Goal: Task Accomplishment & Management: Complete application form

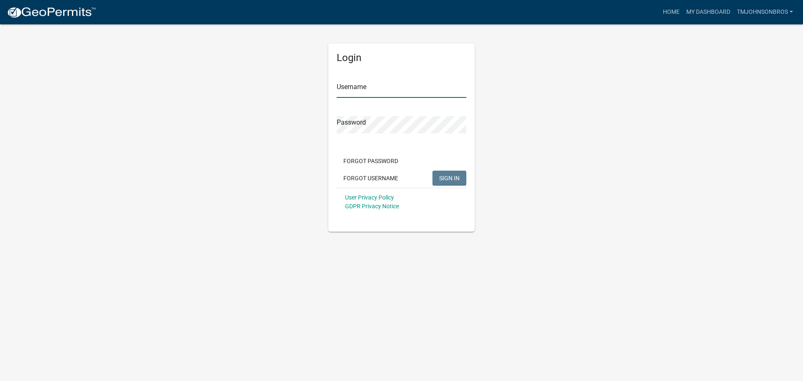
type input "TMJohnsonBros"
click at [439, 181] on span "SIGN IN" at bounding box center [449, 177] width 20 height 7
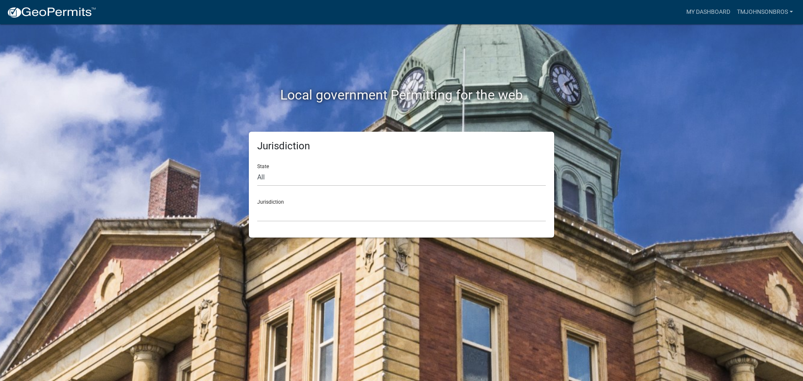
click at [289, 164] on div "State All [US_STATE] [US_STATE] [US_STATE] [US_STATE] [US_STATE] [US_STATE] [US…" at bounding box center [401, 171] width 289 height 29
click at [288, 178] on select "All [US_STATE] [US_STATE] [US_STATE] [US_STATE] [US_STATE] [US_STATE] [US_STATE…" at bounding box center [401, 177] width 289 height 17
select select "[US_STATE]"
click at [257, 169] on select "All [US_STATE] [US_STATE] [US_STATE] [US_STATE] [US_STATE] [US_STATE] [US_STATE…" at bounding box center [401, 177] width 289 height 17
click at [286, 217] on select "[GEOGRAPHIC_DATA], [US_STATE] [GEOGRAPHIC_DATA], [US_STATE] [GEOGRAPHIC_DATA], …" at bounding box center [401, 212] width 289 height 17
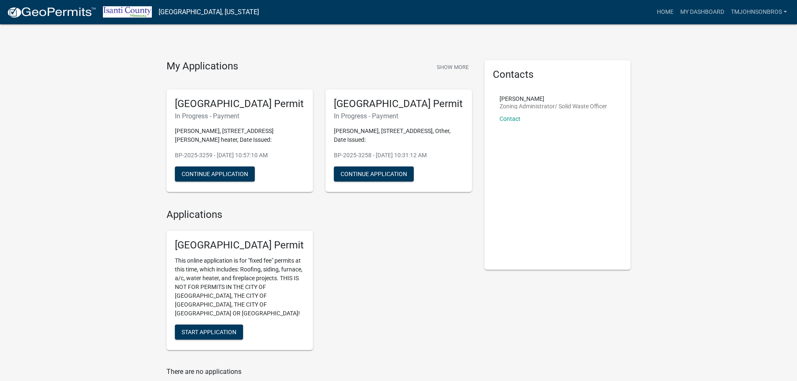
click at [200, 314] on div "[GEOGRAPHIC_DATA] Permit This online application is for "fixed fee" permits at …" at bounding box center [239, 290] width 146 height 119
click at [204, 329] on span "Start Application" at bounding box center [208, 332] width 55 height 7
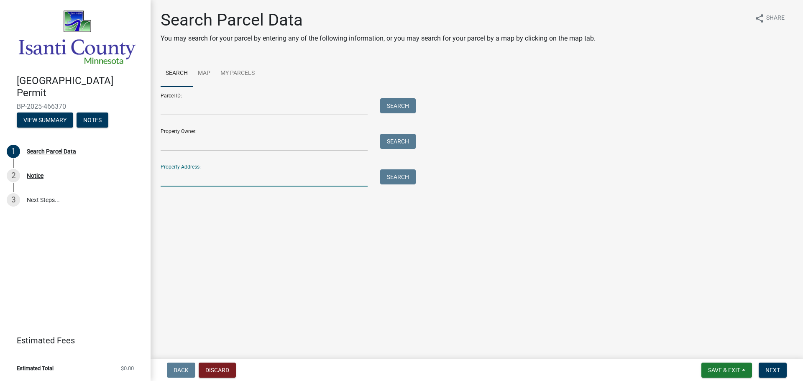
click at [245, 171] on input "Property Address:" at bounding box center [264, 177] width 207 height 17
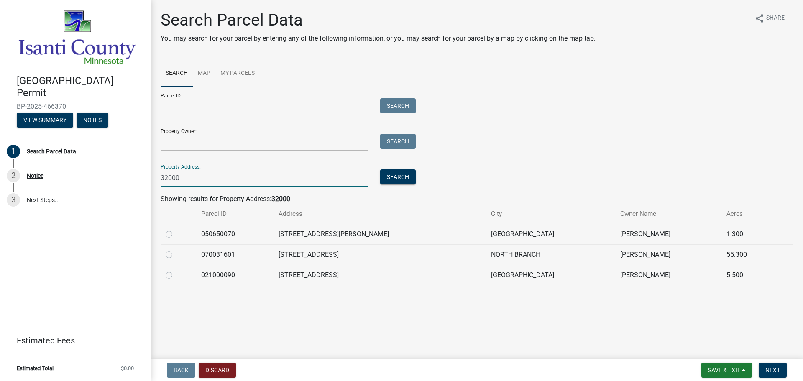
type input "32000"
click at [176, 229] on label at bounding box center [176, 229] width 0 height 0
click at [176, 234] on input "radio" at bounding box center [178, 231] width 5 height 5
radio input "true"
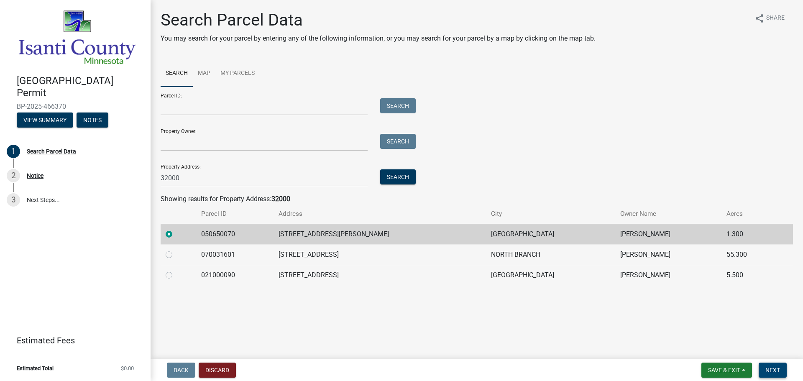
click at [768, 363] on button "Next" at bounding box center [773, 370] width 28 height 15
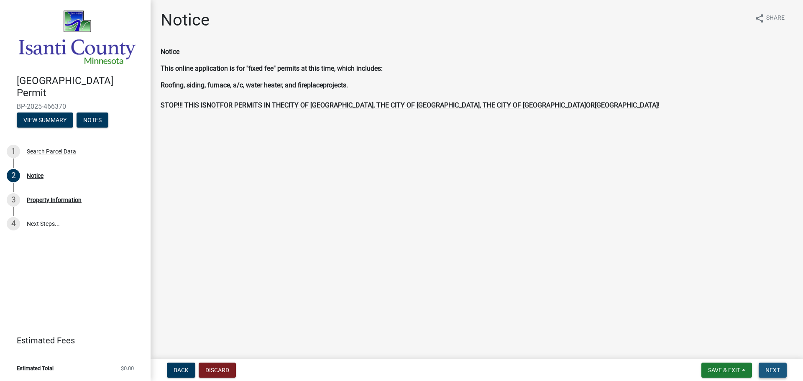
click at [777, 373] on span "Next" at bounding box center [772, 370] width 15 height 7
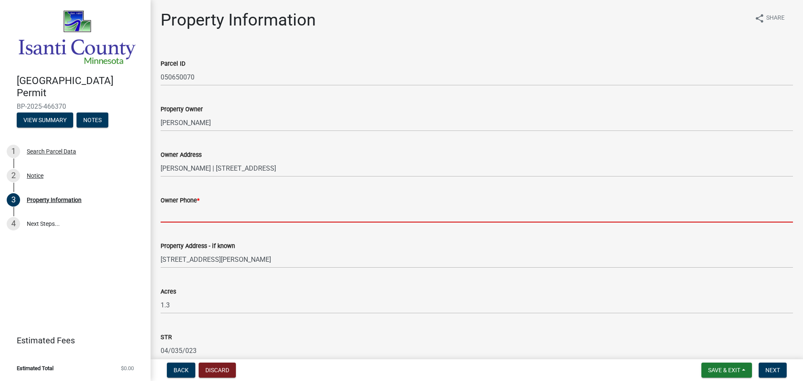
click at [250, 212] on input "Owner Phone *" at bounding box center [477, 213] width 632 height 17
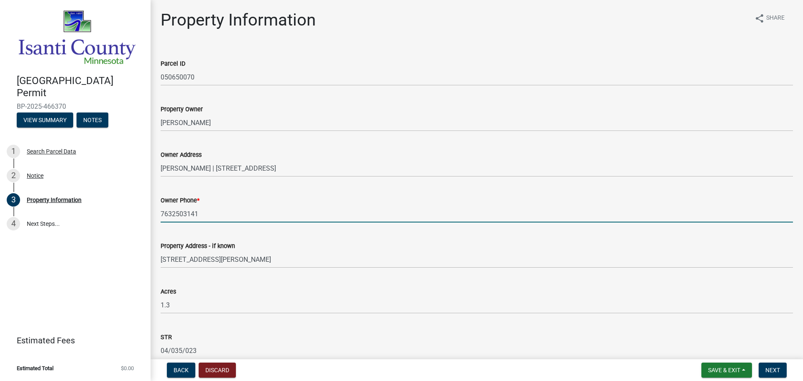
scroll to position [206, 0]
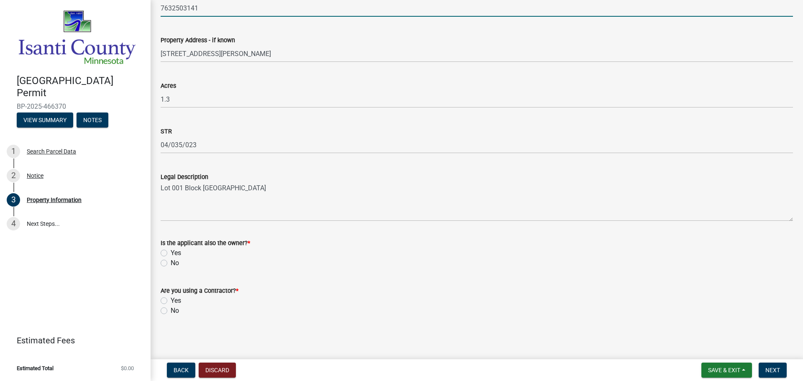
type input "7632503141"
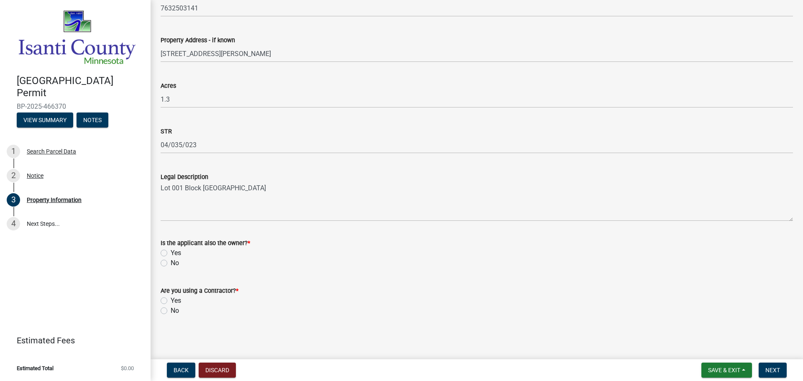
click at [171, 263] on label "No" at bounding box center [175, 263] width 8 height 10
click at [171, 263] on input "No" at bounding box center [173, 260] width 5 height 5
radio input "true"
click at [171, 312] on label "No" at bounding box center [175, 311] width 8 height 10
click at [171, 311] on input "No" at bounding box center [173, 308] width 5 height 5
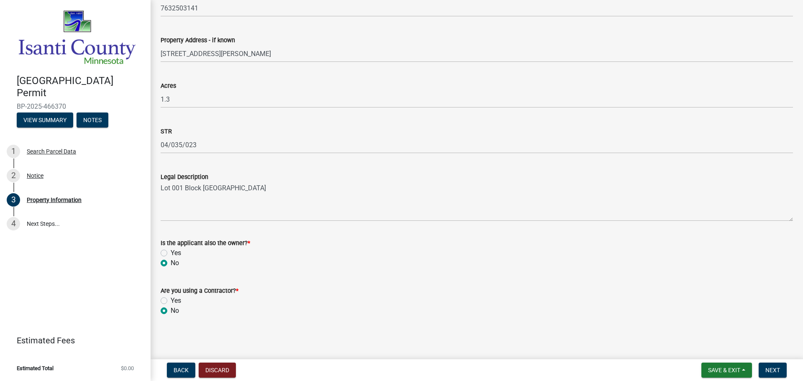
radio input "true"
click at [766, 376] on button "Next" at bounding box center [773, 370] width 28 height 15
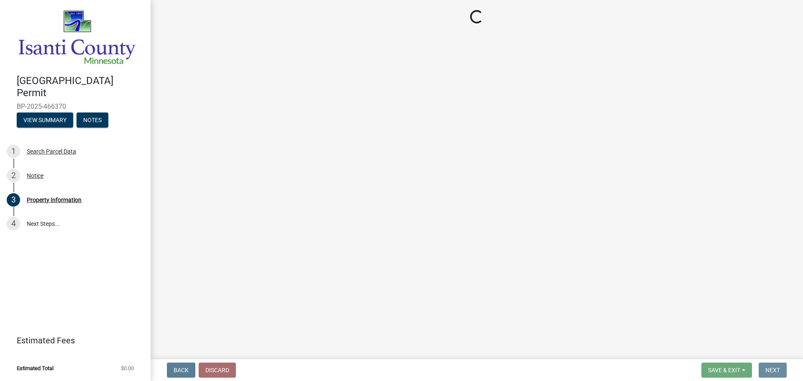
scroll to position [0, 0]
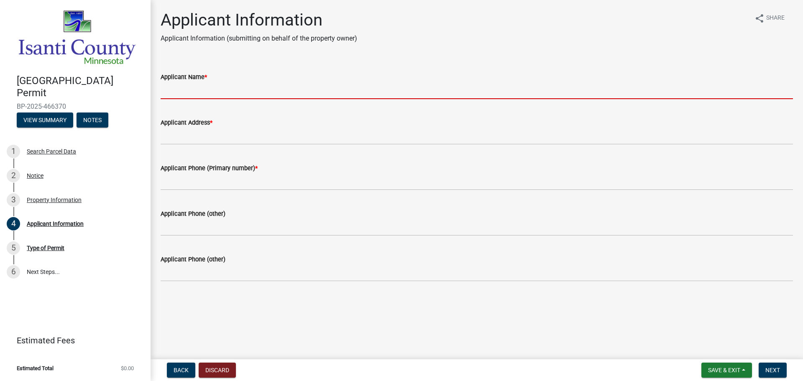
click at [222, 90] on input "Applicant Name *" at bounding box center [477, 90] width 632 height 17
type input "[PERSON_NAME] BROS"
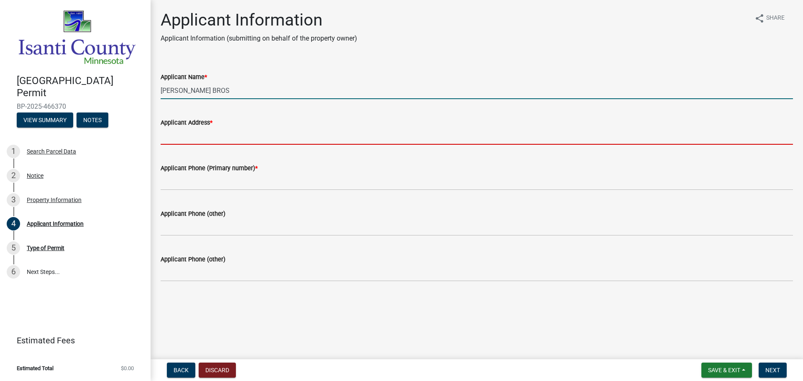
click at [236, 137] on input "Applicant Address *" at bounding box center [477, 136] width 632 height 17
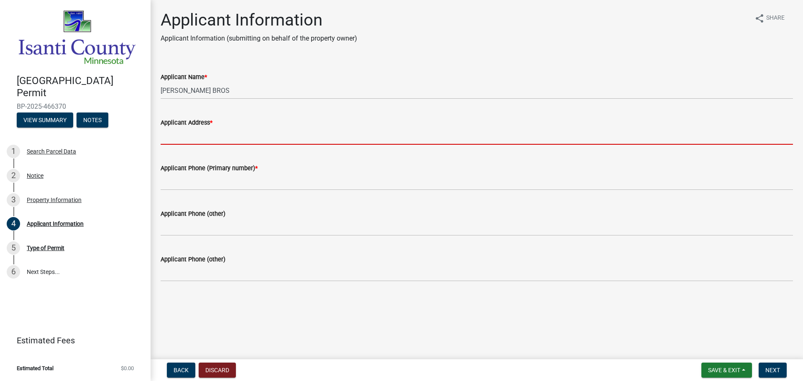
type input "37258 HWY 65 NE P.O. BOX 101Grandy, MN 55029"
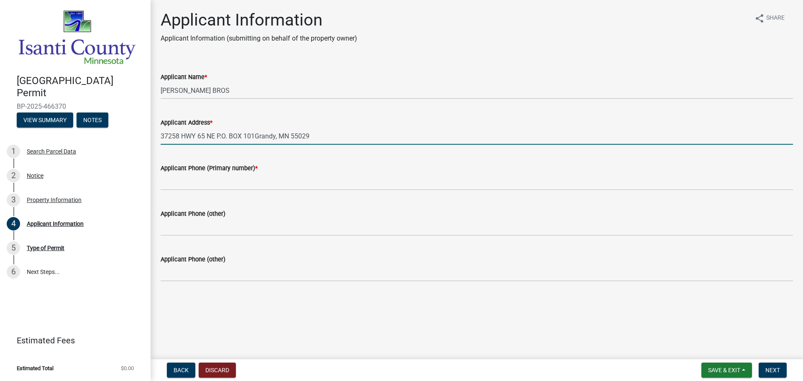
type input "7636893141"
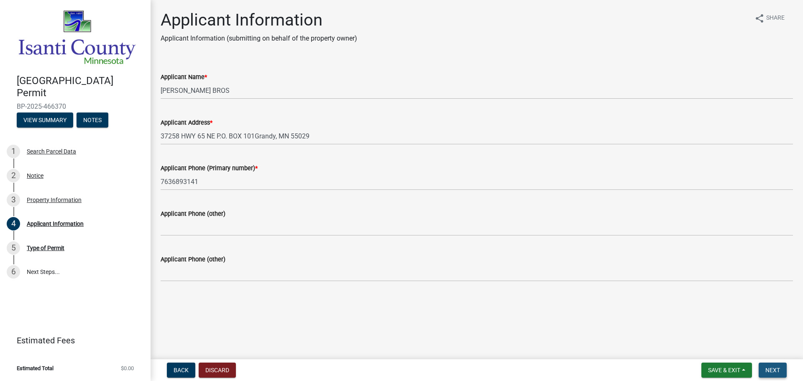
click at [772, 368] on span "Next" at bounding box center [772, 370] width 15 height 7
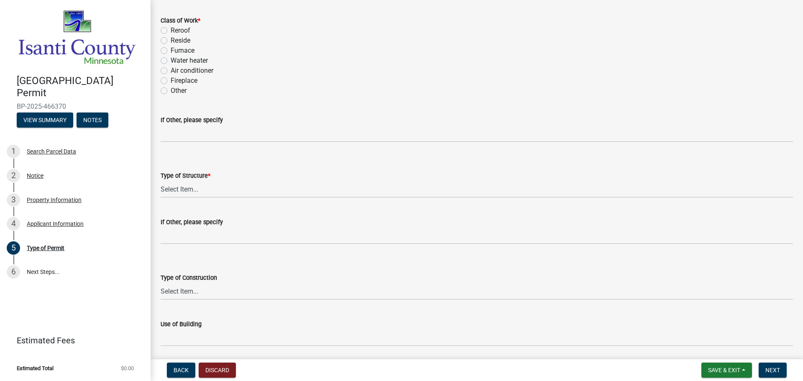
scroll to position [42, 0]
click at [249, 185] on select "Select Item... Accessory Commercial Single Family Agricultural Other N/A" at bounding box center [477, 188] width 632 height 17
click at [161, 180] on select "Select Item... Accessory Commercial Single Family Agricultural Other N/A" at bounding box center [477, 188] width 632 height 17
select select "eb4da8a3-282e-4d3e-a231-485219132635"
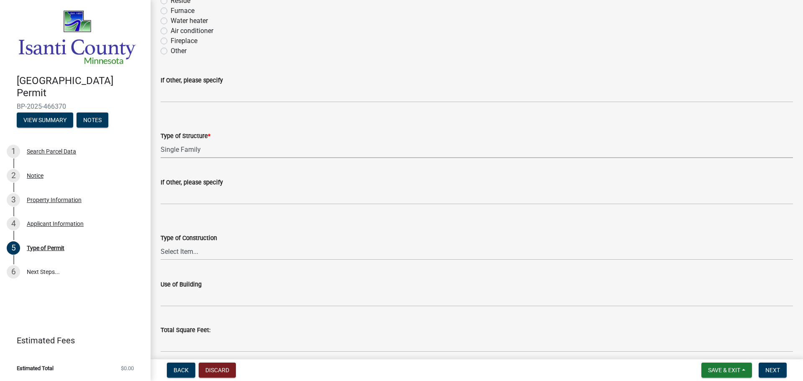
scroll to position [209, 0]
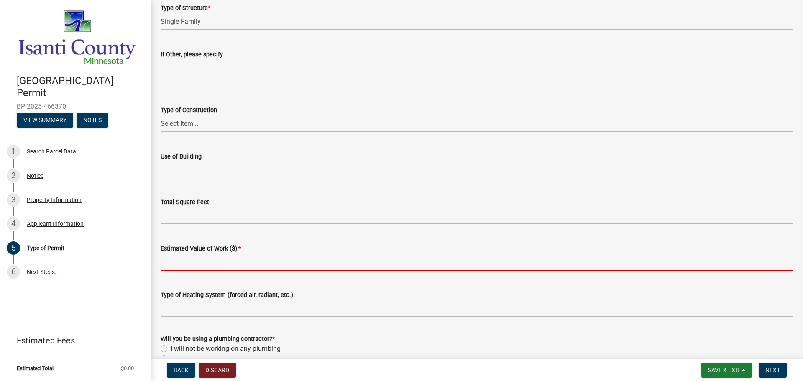
click at [255, 260] on input "text" at bounding box center [477, 261] width 632 height 17
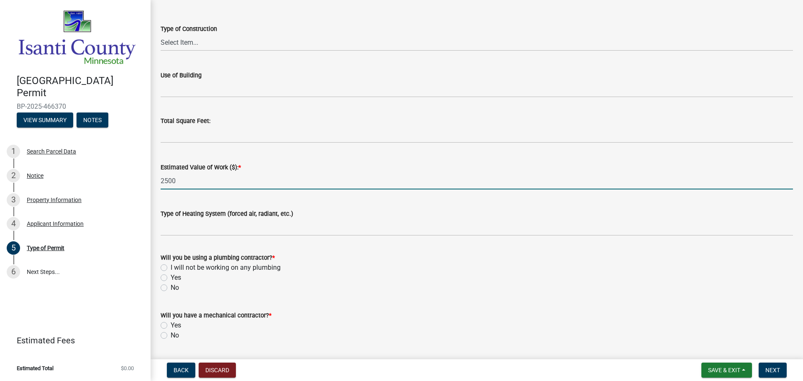
scroll to position [293, 0]
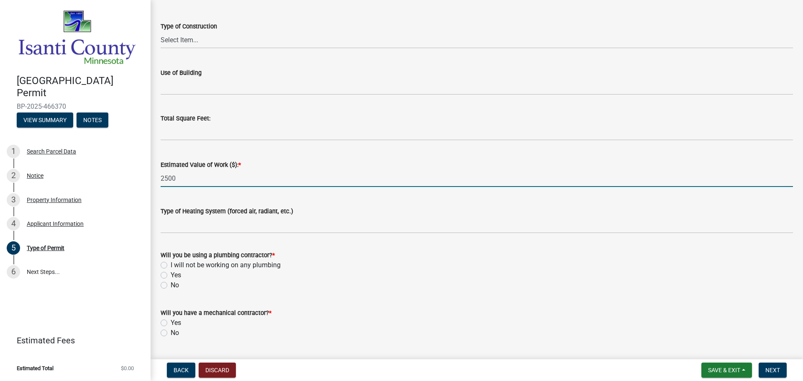
type input "2500"
click at [171, 276] on label "Yes" at bounding box center [176, 275] width 10 height 10
click at [171, 276] on input "Yes" at bounding box center [173, 272] width 5 height 5
radio input "true"
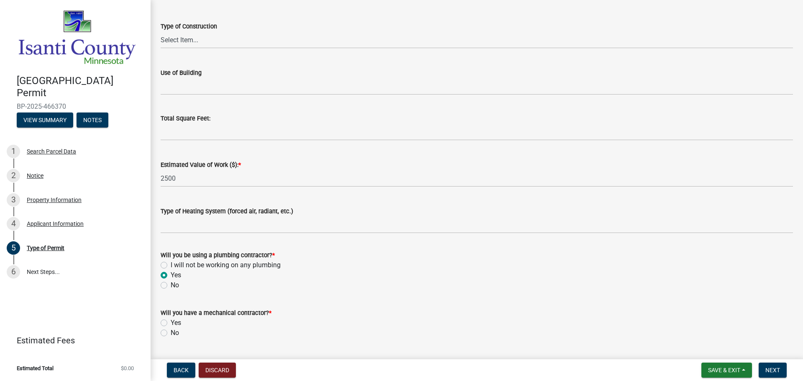
drag, startPoint x: 164, startPoint y: 332, endPoint x: 436, endPoint y: 314, distance: 272.9
click at [171, 333] on label "No" at bounding box center [175, 333] width 8 height 10
click at [171, 333] on input "No" at bounding box center [173, 330] width 5 height 5
radio input "true"
click at [778, 369] on span "Next" at bounding box center [772, 370] width 15 height 7
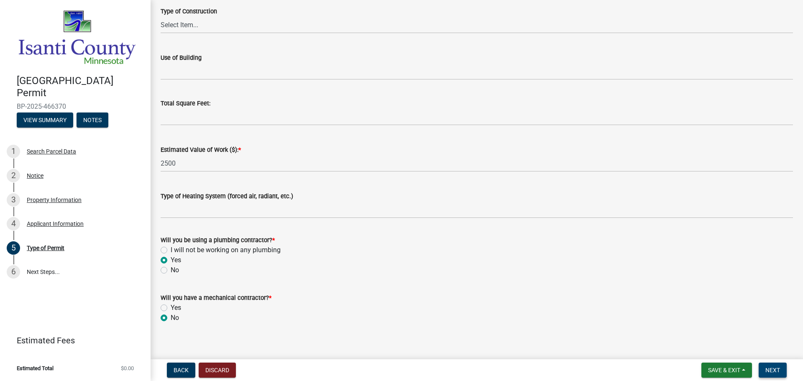
scroll to position [332, 0]
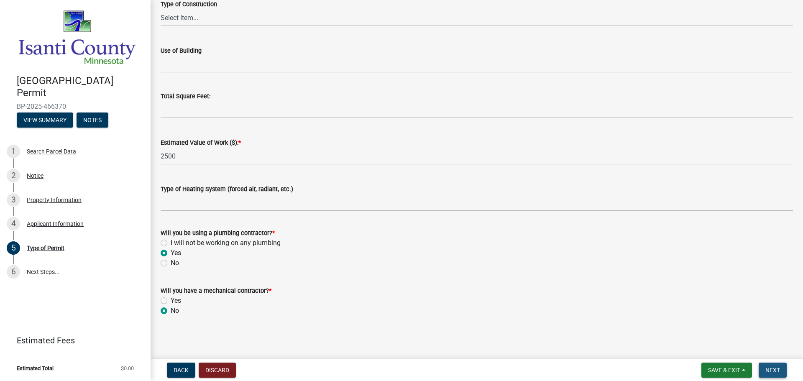
click at [768, 367] on span "Next" at bounding box center [772, 370] width 15 height 7
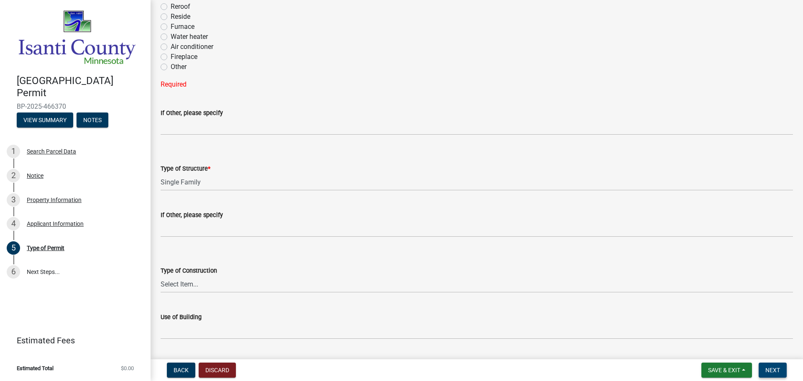
scroll to position [0, 0]
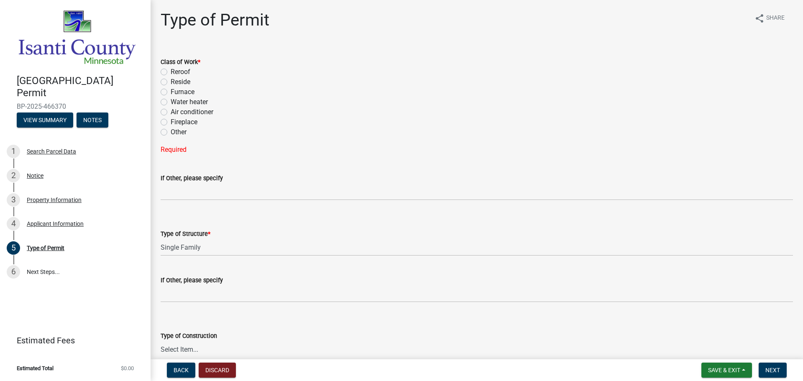
click at [171, 101] on label "Water heater" at bounding box center [189, 102] width 37 height 10
click at [171, 101] on input "Water heater" at bounding box center [173, 99] width 5 height 5
radio input "true"
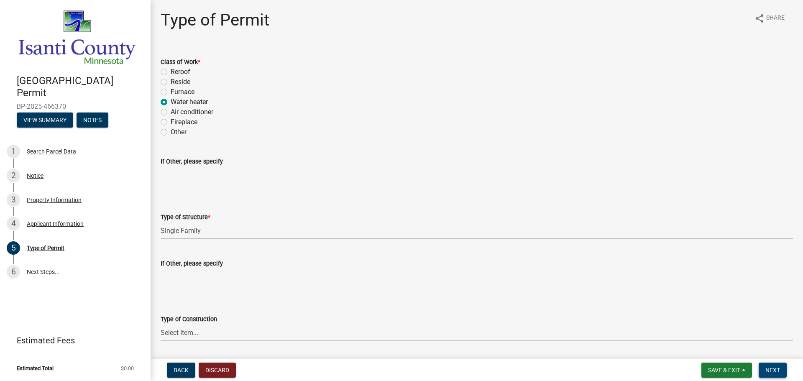
click at [769, 370] on span "Next" at bounding box center [772, 370] width 15 height 7
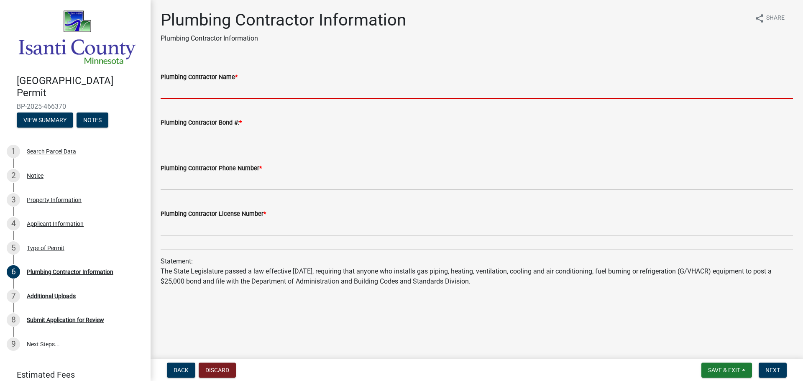
click at [544, 92] on input "Plumbing Contractor Name *" at bounding box center [477, 90] width 632 height 17
type input "[PERSON_NAME] BROS."
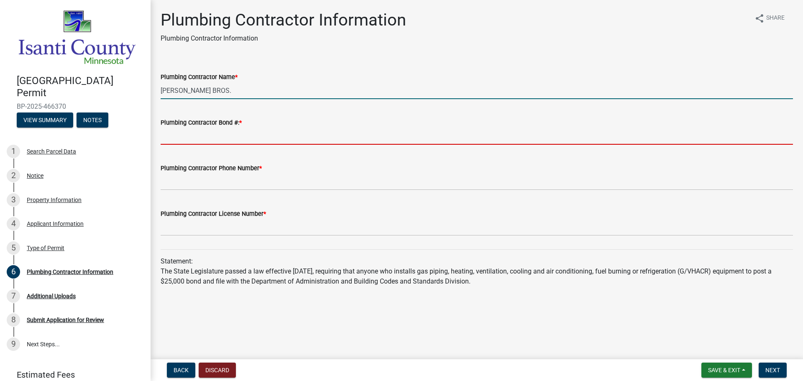
click at [233, 136] on input "Plumbing Contractor Bond #: *" at bounding box center [477, 136] width 632 height 17
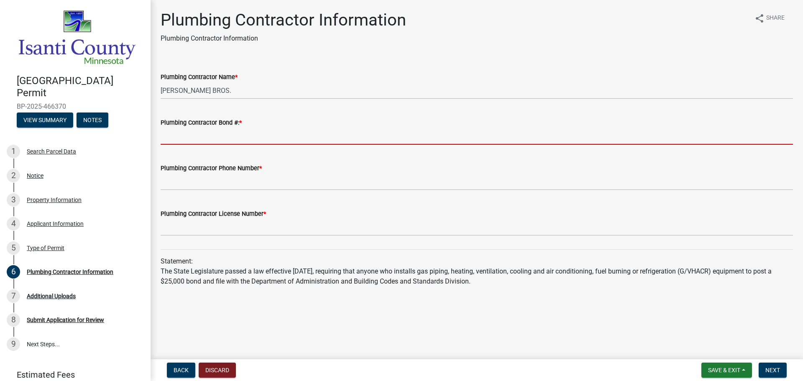
type input "PC644464"
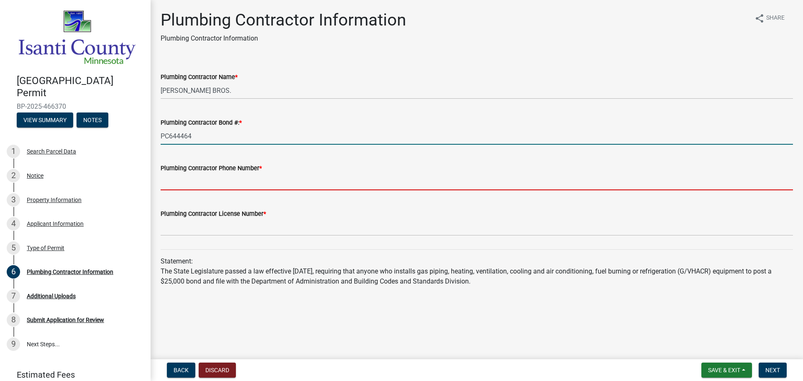
click at [240, 181] on input "Plumbing Contractor Phone Number *" at bounding box center [477, 181] width 632 height 17
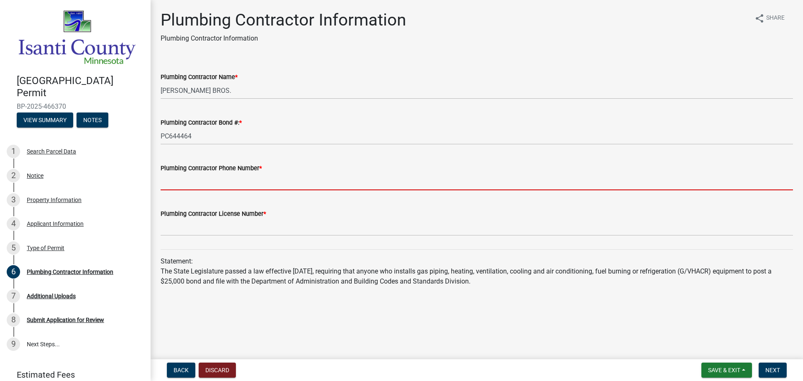
type input "7636893141"
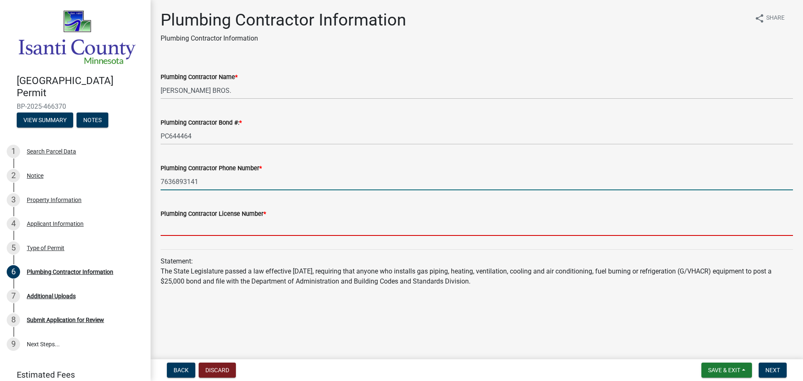
click at [235, 225] on input "Plumbing Contractor License Number *" at bounding box center [477, 227] width 632 height 17
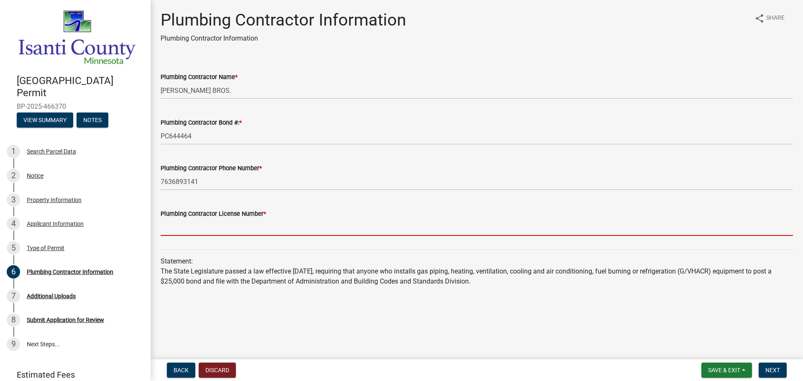
type input "PC644464"
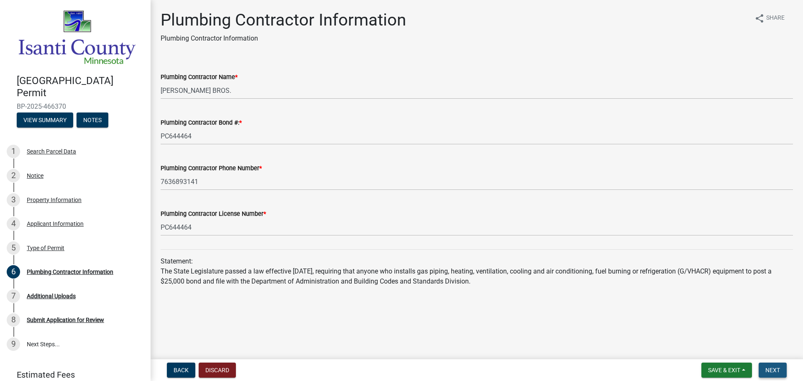
click at [786, 373] on button "Next" at bounding box center [773, 370] width 28 height 15
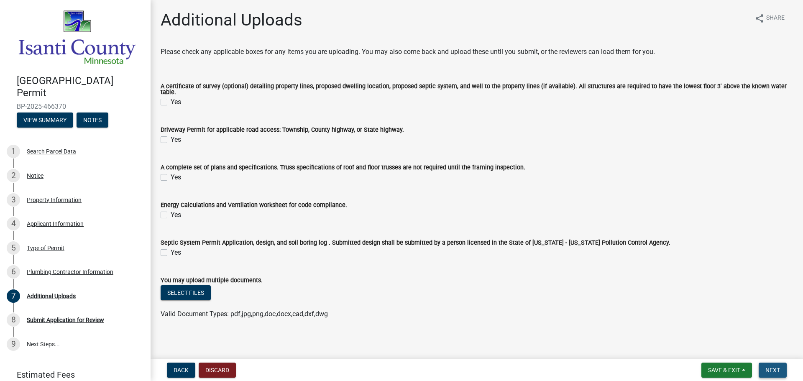
click at [783, 371] on button "Next" at bounding box center [773, 370] width 28 height 15
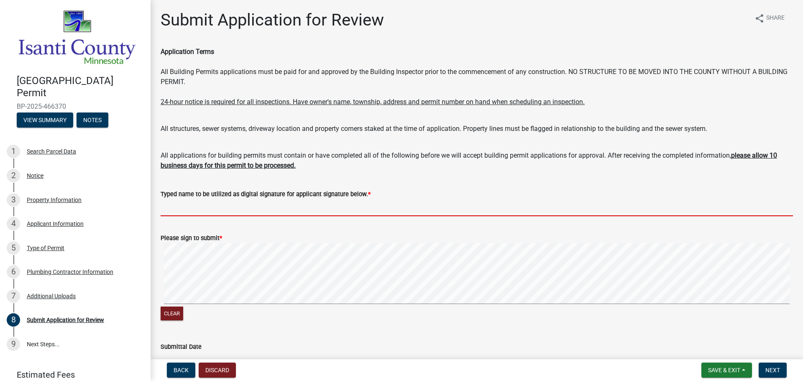
click at [312, 208] on input "Typed name to be utilized as digital signature for applicant signature below. *" at bounding box center [477, 207] width 632 height 17
type input "[PERSON_NAME]"
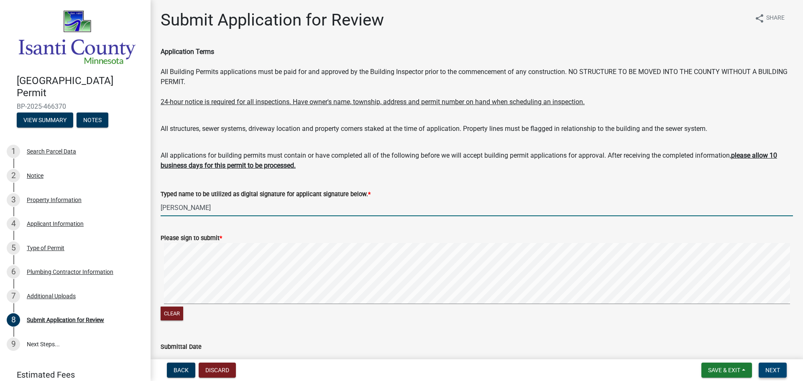
click at [776, 370] on span "Next" at bounding box center [772, 370] width 15 height 7
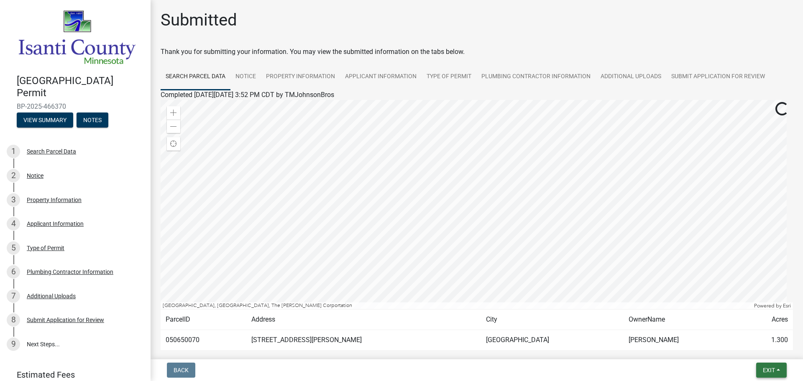
click at [769, 373] on span "Exit" at bounding box center [769, 370] width 12 height 7
